Goal: Task Accomplishment & Management: Manage account settings

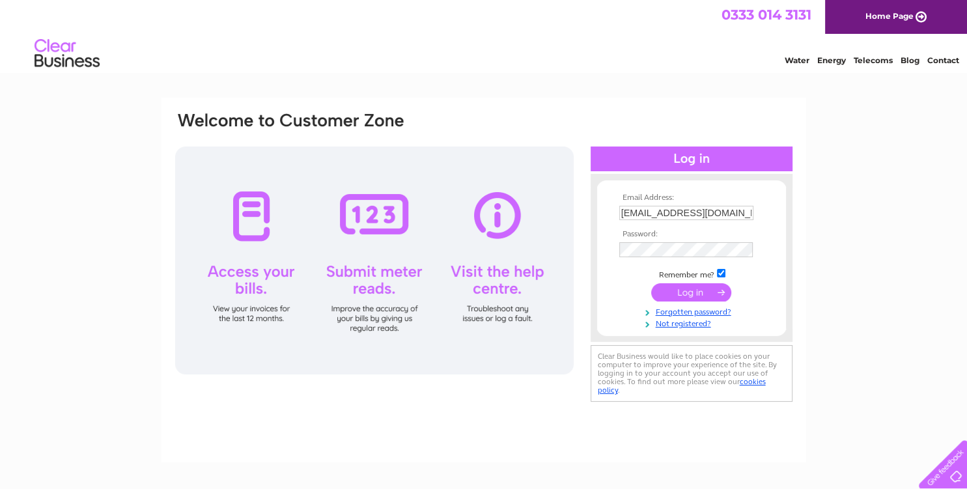
click at [694, 293] on input "submit" at bounding box center [691, 292] width 80 height 18
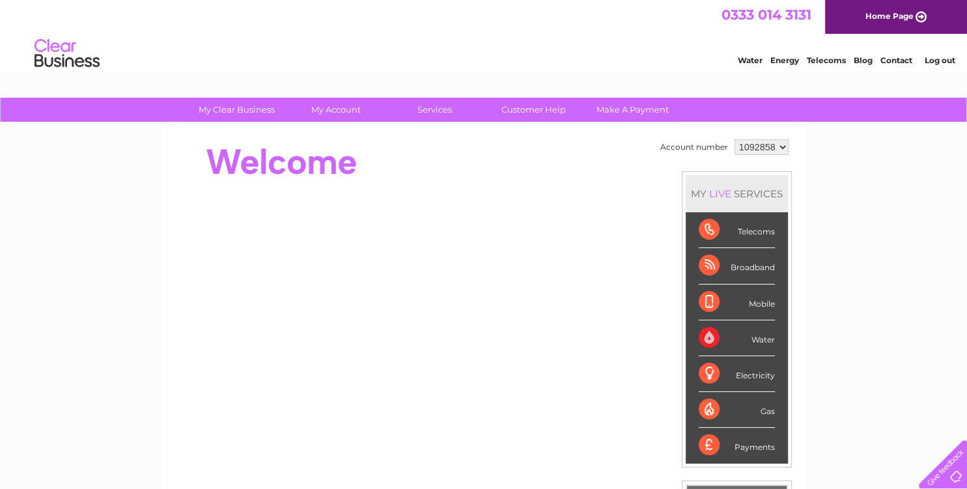
click at [735, 139] on select "1092858 1143645" at bounding box center [762, 147] width 54 height 16
select select "1143645"
click option "1143645" at bounding box center [0, 0] width 0 height 0
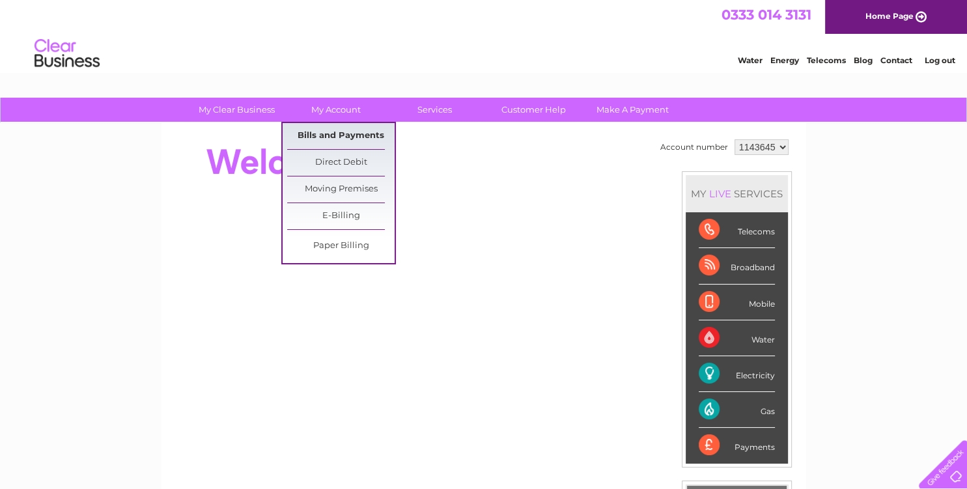
click at [339, 132] on link "Bills and Payments" at bounding box center [340, 136] width 107 height 26
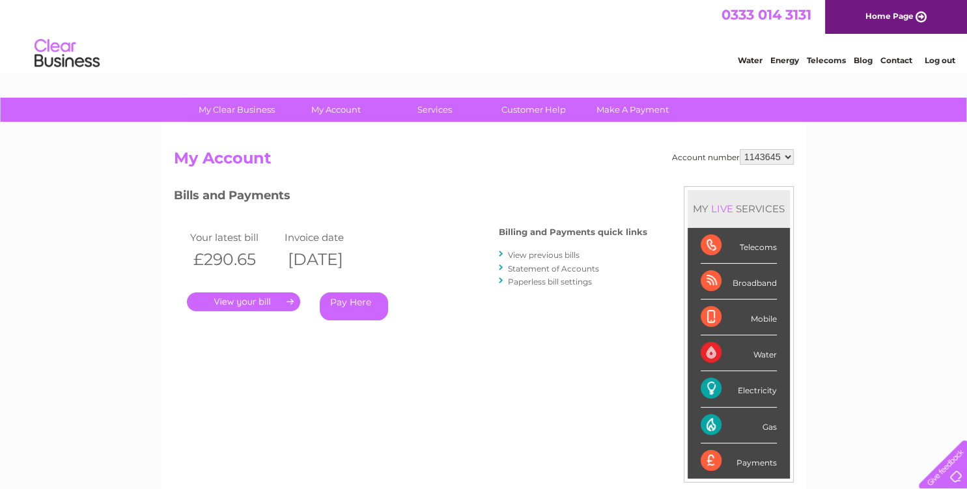
click at [251, 302] on link "." at bounding box center [243, 302] width 113 height 19
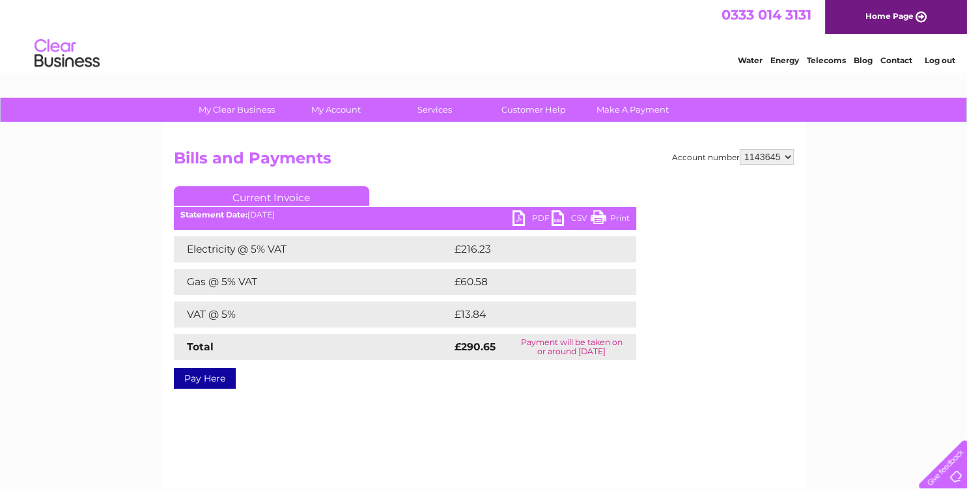
click at [527, 218] on link "PDF" at bounding box center [532, 219] width 39 height 19
